Goal: Task Accomplishment & Management: Complete application form

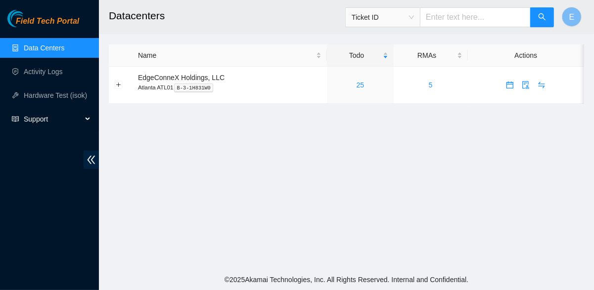
click at [91, 120] on div "Support" at bounding box center [49, 119] width 99 height 20
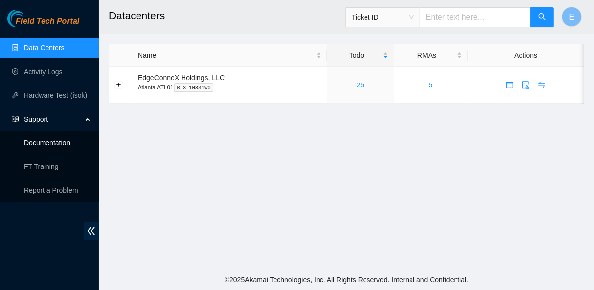
click at [61, 140] on link "Documentation" at bounding box center [47, 143] width 46 height 8
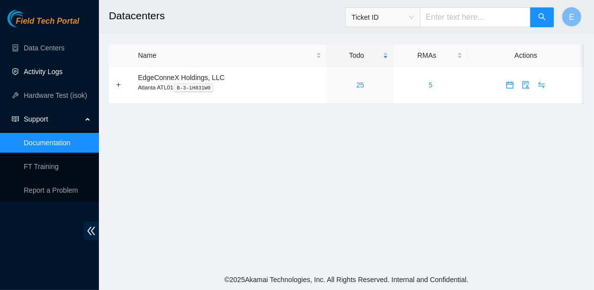
click at [63, 68] on link "Activity Logs" at bounding box center [43, 72] width 39 height 8
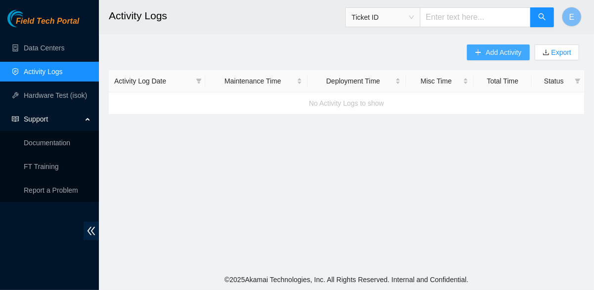
click at [494, 52] on span "Add Activity" at bounding box center [504, 52] width 36 height 11
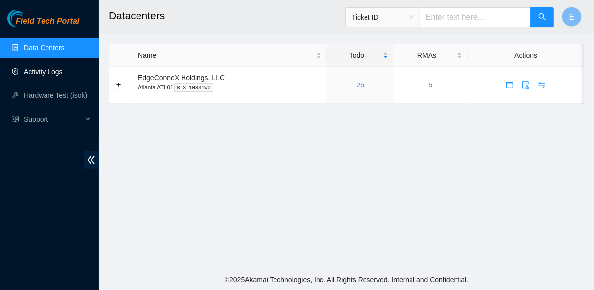
click at [61, 76] on link "Activity Logs" at bounding box center [43, 72] width 39 height 8
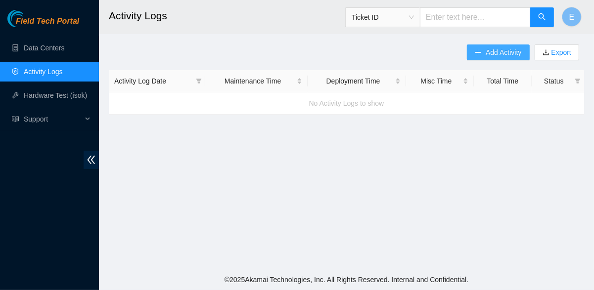
click at [488, 55] on span "Add Activity" at bounding box center [504, 52] width 36 height 11
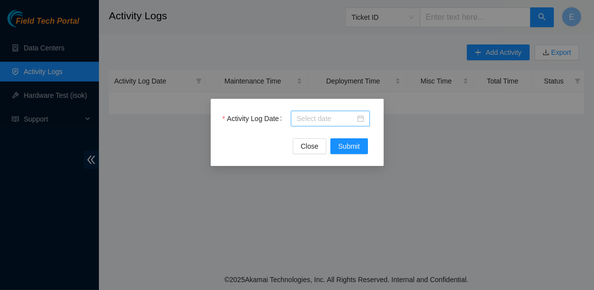
click at [330, 119] on input "Activity Log Date" at bounding box center [326, 118] width 58 height 11
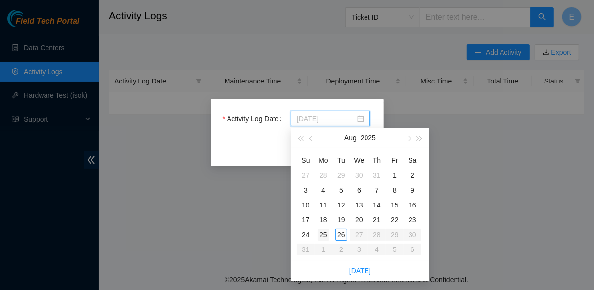
type input "[DATE]"
click at [324, 233] on div "25" at bounding box center [323, 235] width 12 height 12
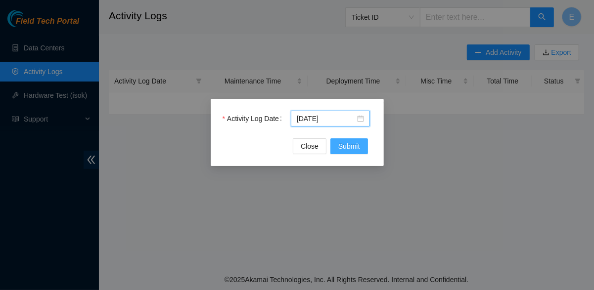
click at [346, 147] on span "Submit" at bounding box center [349, 146] width 22 height 11
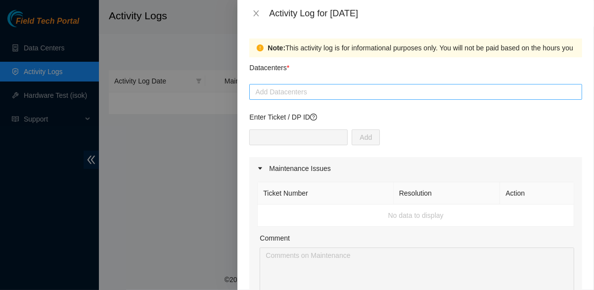
click at [313, 95] on div at bounding box center [416, 92] width 328 height 12
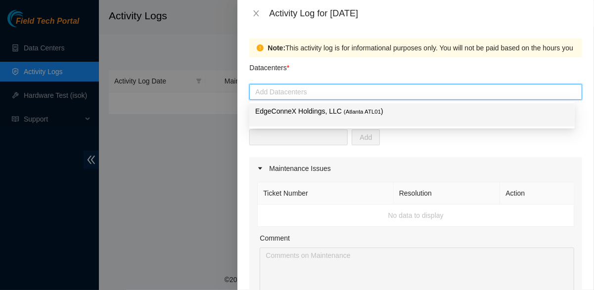
click at [315, 122] on div "EdgeConneX Holdings, LLC ( [GEOGRAPHIC_DATA] ATL01 )" at bounding box center [411, 115] width 313 height 18
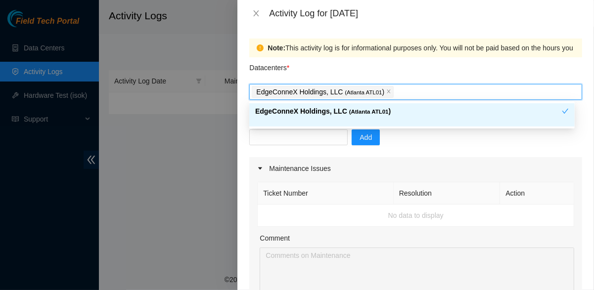
click at [430, 143] on div "Add" at bounding box center [415, 144] width 333 height 28
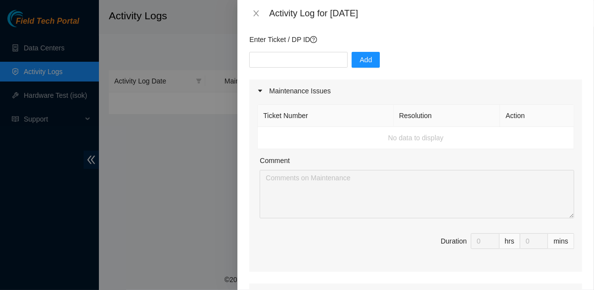
scroll to position [77, 0]
click at [260, 86] on div at bounding box center [263, 91] width 12 height 11
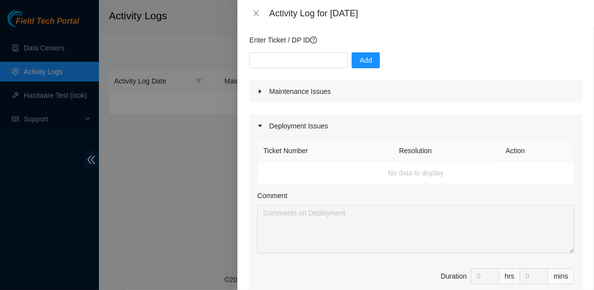
click at [260, 124] on icon "caret-right" at bounding box center [260, 126] width 6 height 6
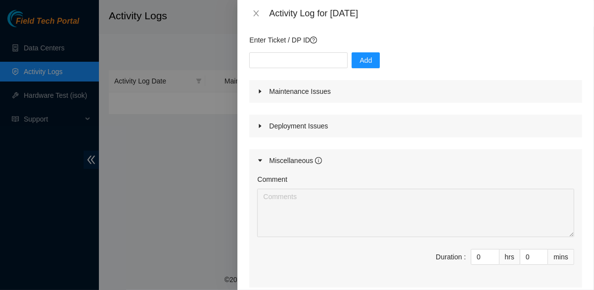
click at [259, 157] on div at bounding box center [263, 160] width 12 height 11
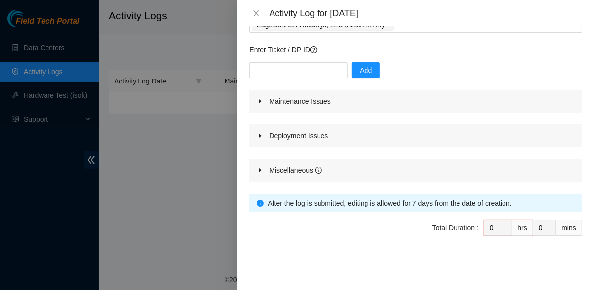
scroll to position [67, 0]
click at [260, 170] on icon "caret-right" at bounding box center [260, 171] width 2 height 4
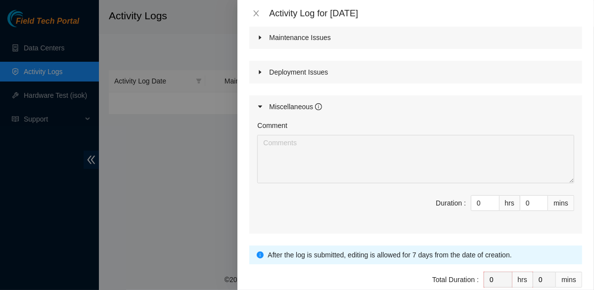
scroll to position [131, 0]
click at [474, 201] on input "0" at bounding box center [485, 203] width 28 height 15
type input "8"
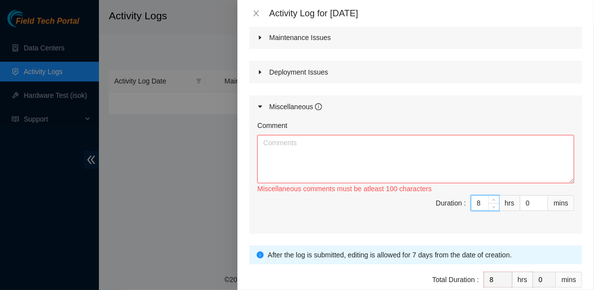
type input "8"
click at [420, 155] on textarea "Comment" at bounding box center [415, 159] width 317 height 48
type textarea "T"
type textarea "FT training"
click at [394, 211] on span "Duration : 8 hrs 0 mins" at bounding box center [415, 209] width 317 height 28
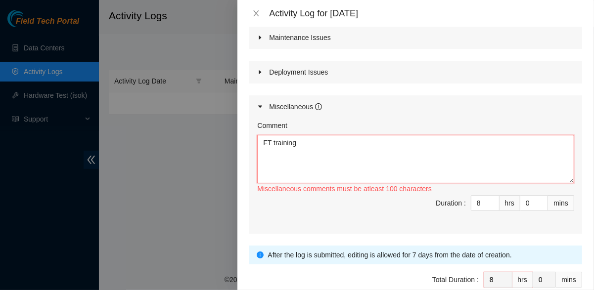
drag, startPoint x: 297, startPoint y: 147, endPoint x: 239, endPoint y: 157, distance: 58.3
click at [239, 157] on div "Note: This activity log is for informational purposes only. You will not be pai…" at bounding box center [415, 159] width 357 height 264
click at [260, 12] on icon "close" at bounding box center [256, 13] width 8 height 8
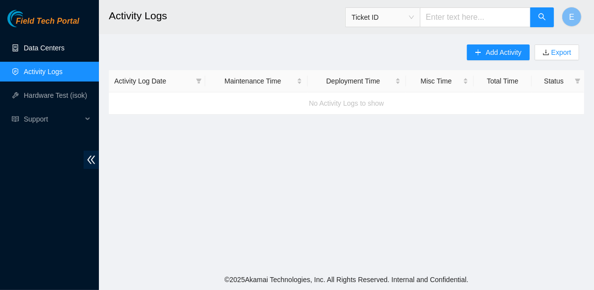
click at [51, 50] on link "Data Centers" at bounding box center [44, 48] width 41 height 8
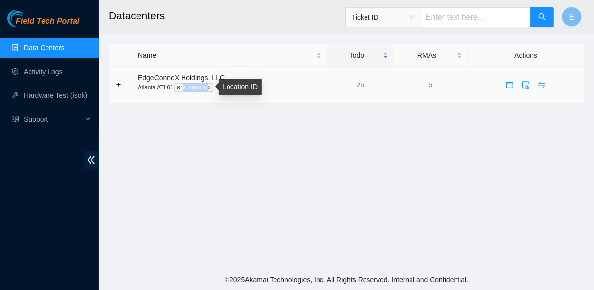
drag, startPoint x: 205, startPoint y: 88, endPoint x: 181, endPoint y: 86, distance: 23.8
click at [181, 86] on kbd "B-3-1H831W0" at bounding box center [193, 88] width 39 height 9
drag, startPoint x: 171, startPoint y: 87, endPoint x: 195, endPoint y: 88, distance: 24.7
click at [200, 88] on p "Atlanta ATL01 B-3-1H831W0" at bounding box center [229, 87] width 183 height 9
click at [173, 90] on span "B-3-1H831W0" at bounding box center [193, 88] width 41 height 6
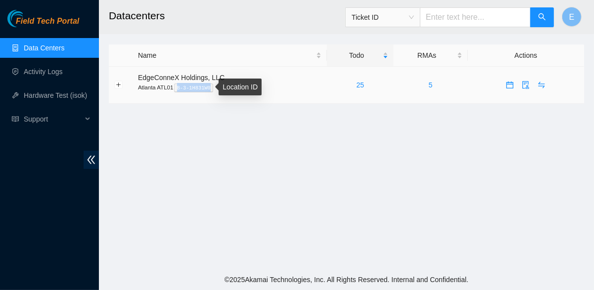
drag, startPoint x: 176, startPoint y: 87, endPoint x: 208, endPoint y: 88, distance: 31.7
click at [208, 88] on kbd "B-3-1H831W0" at bounding box center [193, 88] width 39 height 9
copy kbd "B-3-1H831W0"
